Goal: Task Accomplishment & Management: Use online tool/utility

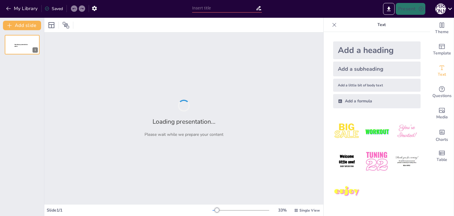
type input "От механических вычислителей к суперкомпьютерам: хронология изменений"
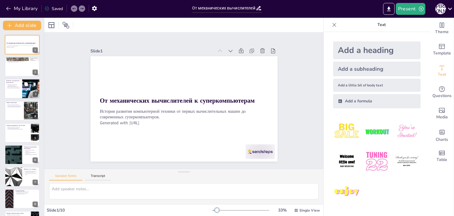
click at [17, 88] on div at bounding box center [21, 89] width 35 height 20
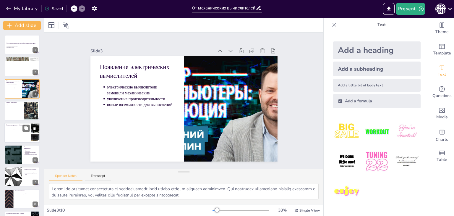
click at [21, 126] on p "развитие программного обеспечения" at bounding box center [18, 126] width 22 height 1
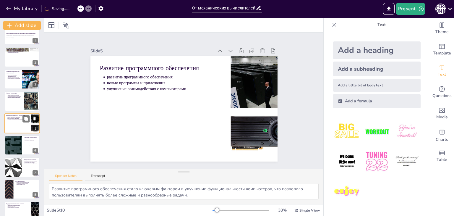
scroll to position [39, 0]
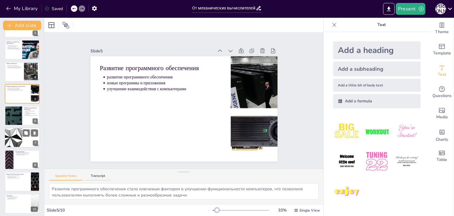
click at [19, 141] on div at bounding box center [13, 138] width 35 height 20
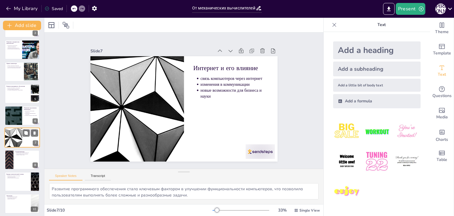
type textarea "Связь компьютеров через интернет стала важным этапом в развитии технологий, что…"
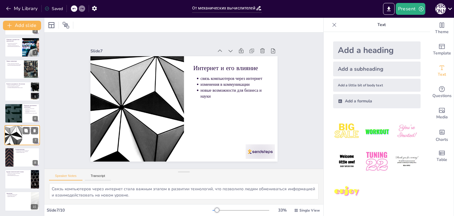
scroll to position [0, 0]
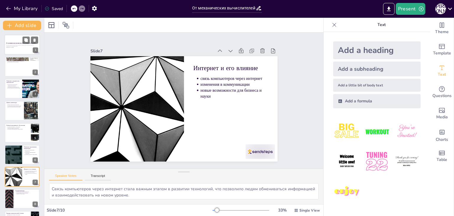
click at [17, 41] on div at bounding box center [21, 45] width 35 height 20
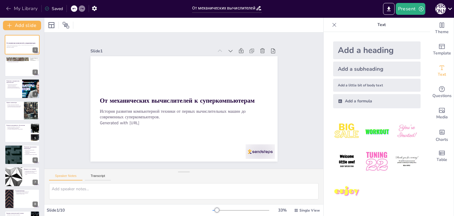
click at [7, 9] on icon "button" at bounding box center [9, 9] width 6 height 6
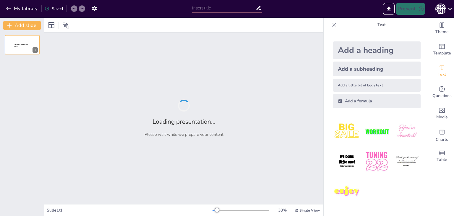
type input "От механических вычислителей к суперкомпьютерам: хронология изменений"
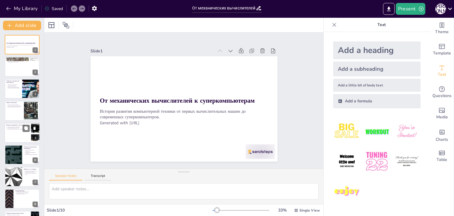
scroll to position [41, 0]
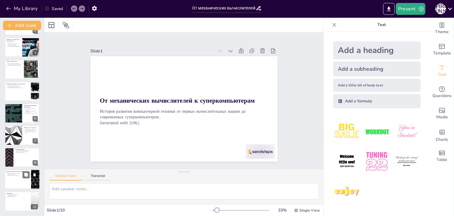
click at [15, 185] on div at bounding box center [21, 179] width 35 height 20
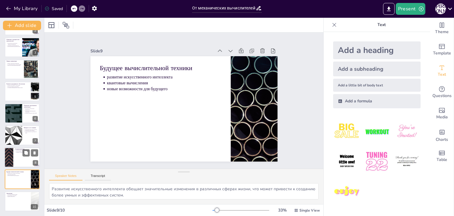
click at [17, 159] on div at bounding box center [21, 157] width 35 height 20
type textarea "Высокие вычислительные мощности современных суперкомпьютеров позволяют решать з…"
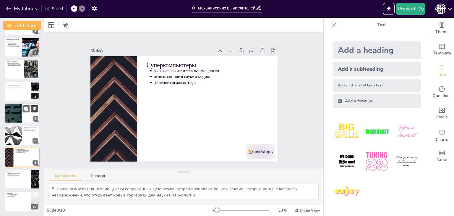
scroll to position [0, 0]
